Goal: Transaction & Acquisition: Book appointment/travel/reservation

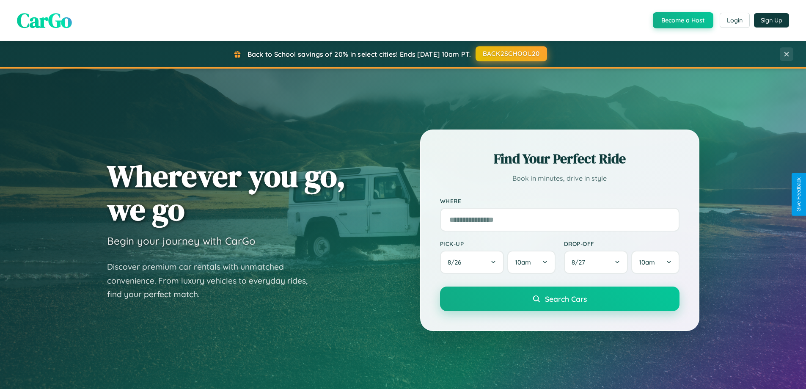
click at [511, 54] on button "BACK2SCHOOL20" at bounding box center [512, 53] width 72 height 15
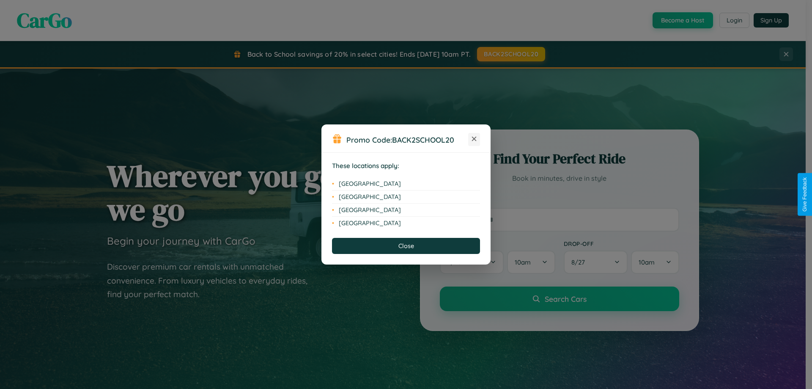
click at [474, 139] on icon at bounding box center [474, 139] width 5 height 5
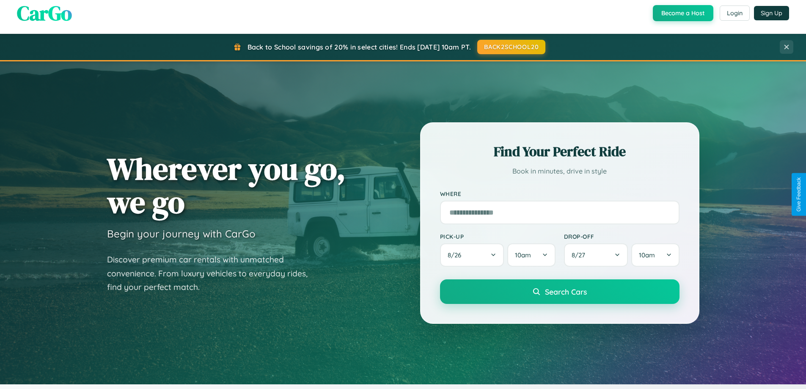
scroll to position [1628, 0]
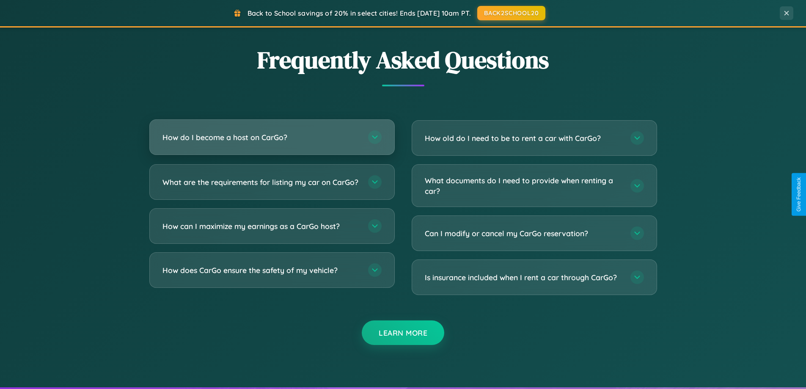
click at [272, 137] on h3 "How do I become a host on CarGo?" at bounding box center [260, 137] width 197 height 11
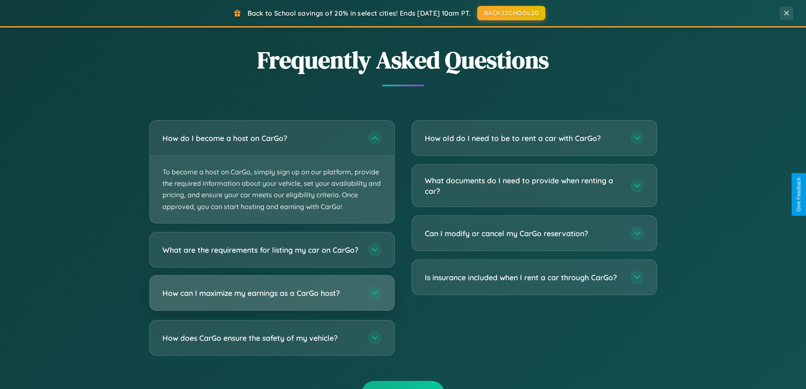
click at [272, 298] on h3 "How can I maximize my earnings as a CarGo host?" at bounding box center [260, 292] width 197 height 11
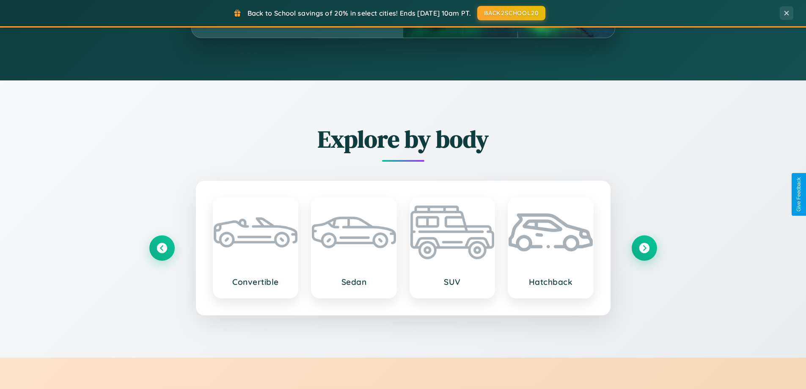
scroll to position [582, 0]
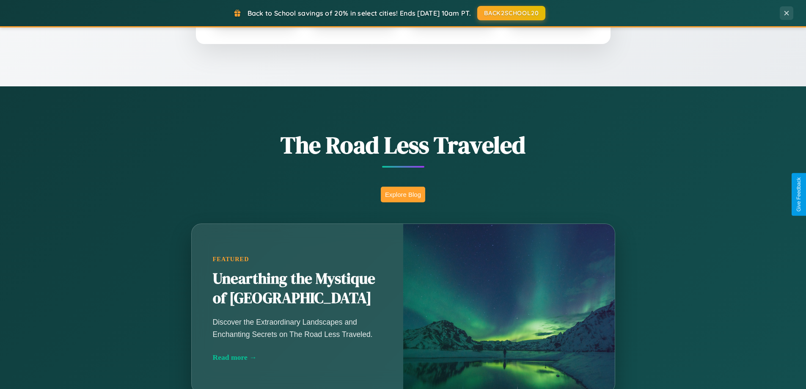
click at [403, 194] on button "Explore Blog" at bounding box center [403, 195] width 44 height 16
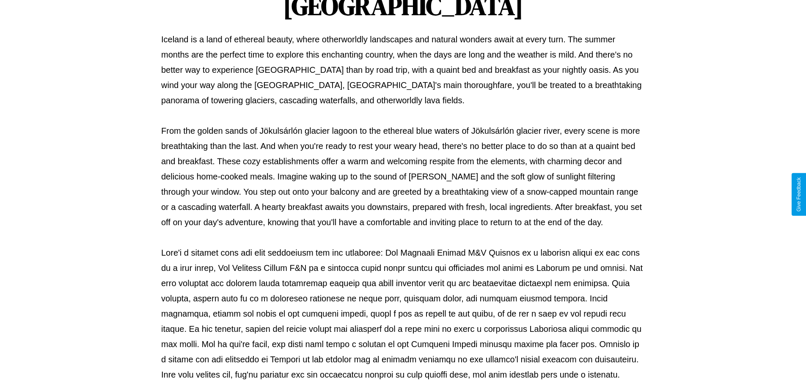
scroll to position [274, 0]
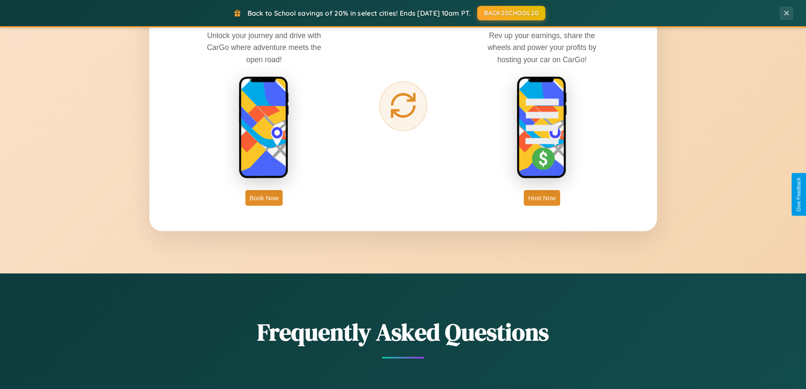
scroll to position [1360, 0]
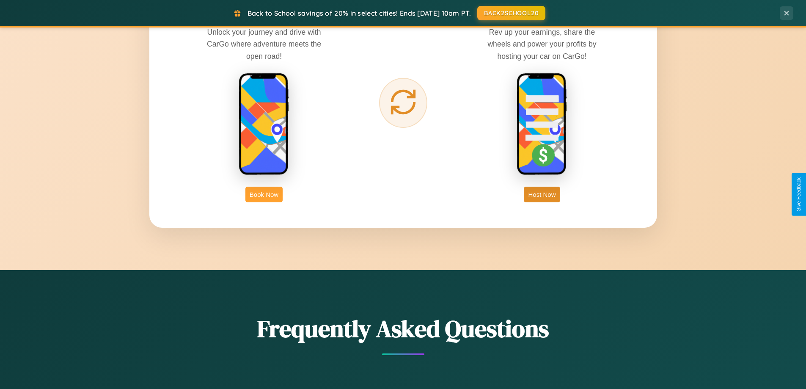
click at [264, 194] on button "Book Now" at bounding box center [263, 195] width 37 height 16
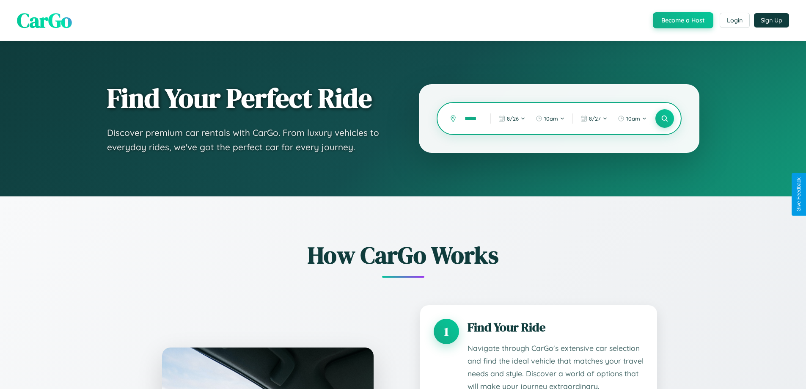
type input "******"
